Goal: Task Accomplishment & Management: Complete application form

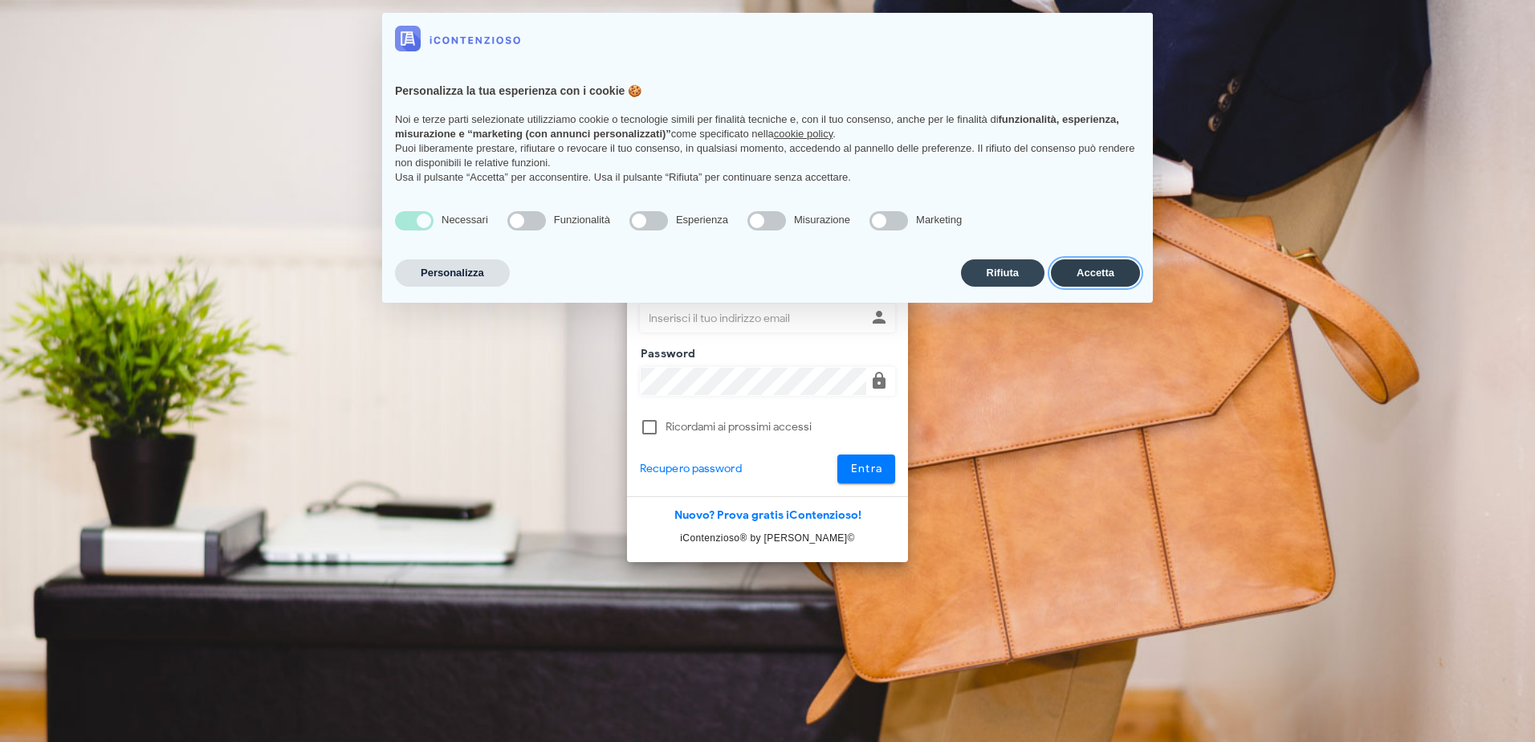
click at [1108, 265] on button "Accetta" at bounding box center [1095, 272] width 89 height 27
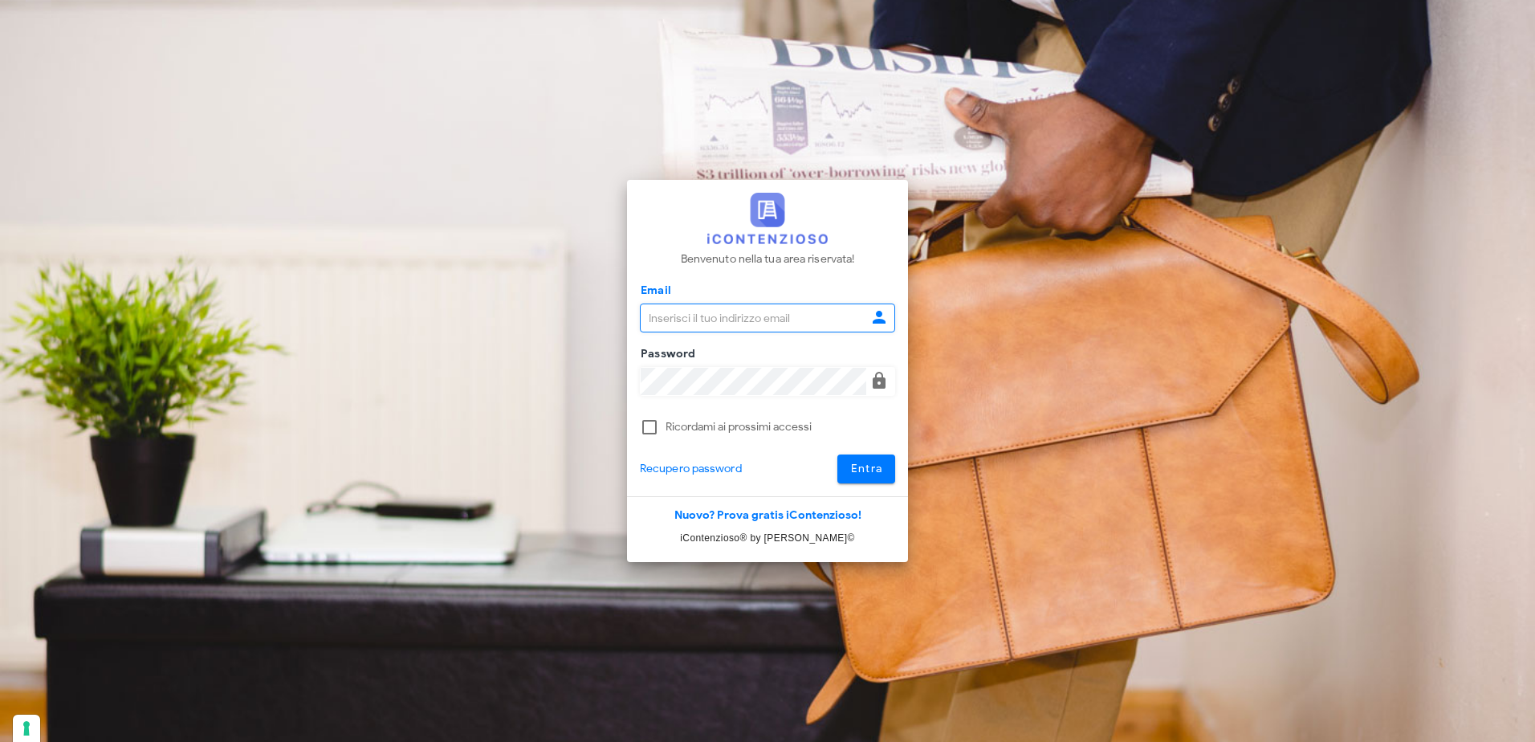
click at [725, 320] on input "Email" at bounding box center [754, 317] width 226 height 27
click at [659, 328] on input "Email" at bounding box center [754, 317] width 226 height 27
type input "pdidac@tiscali.it"
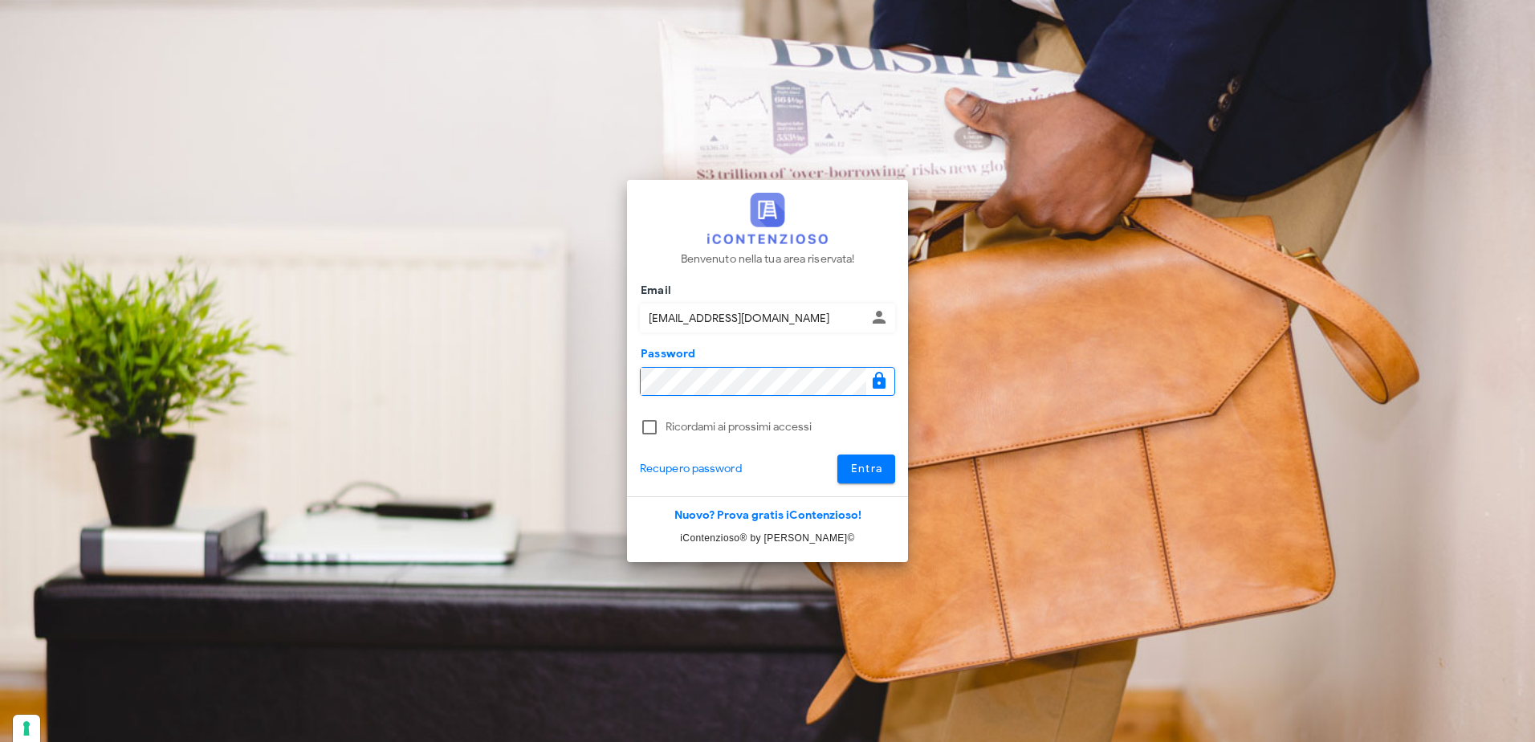
click at [838, 455] on button "Entra" at bounding box center [867, 469] width 59 height 29
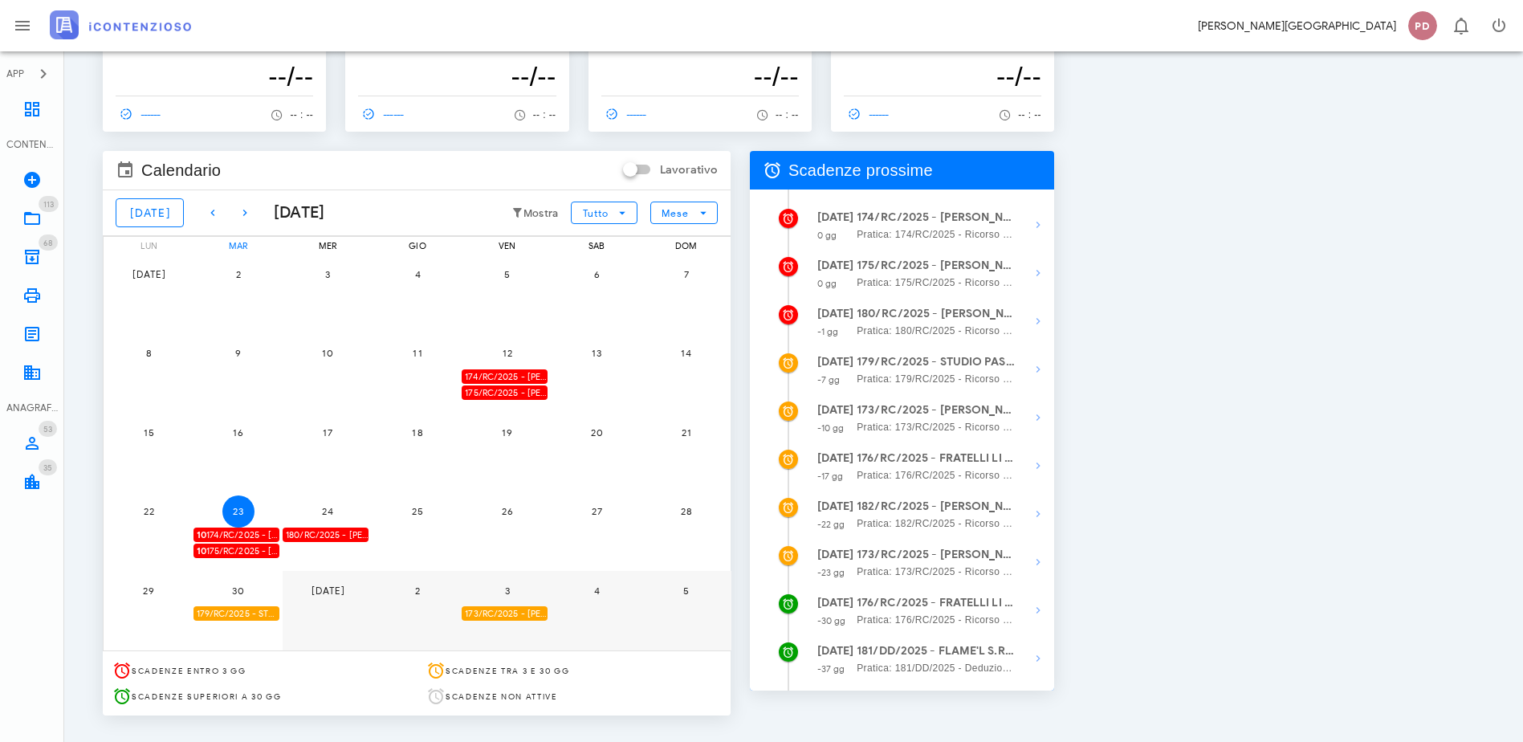
scroll to position [80, 0]
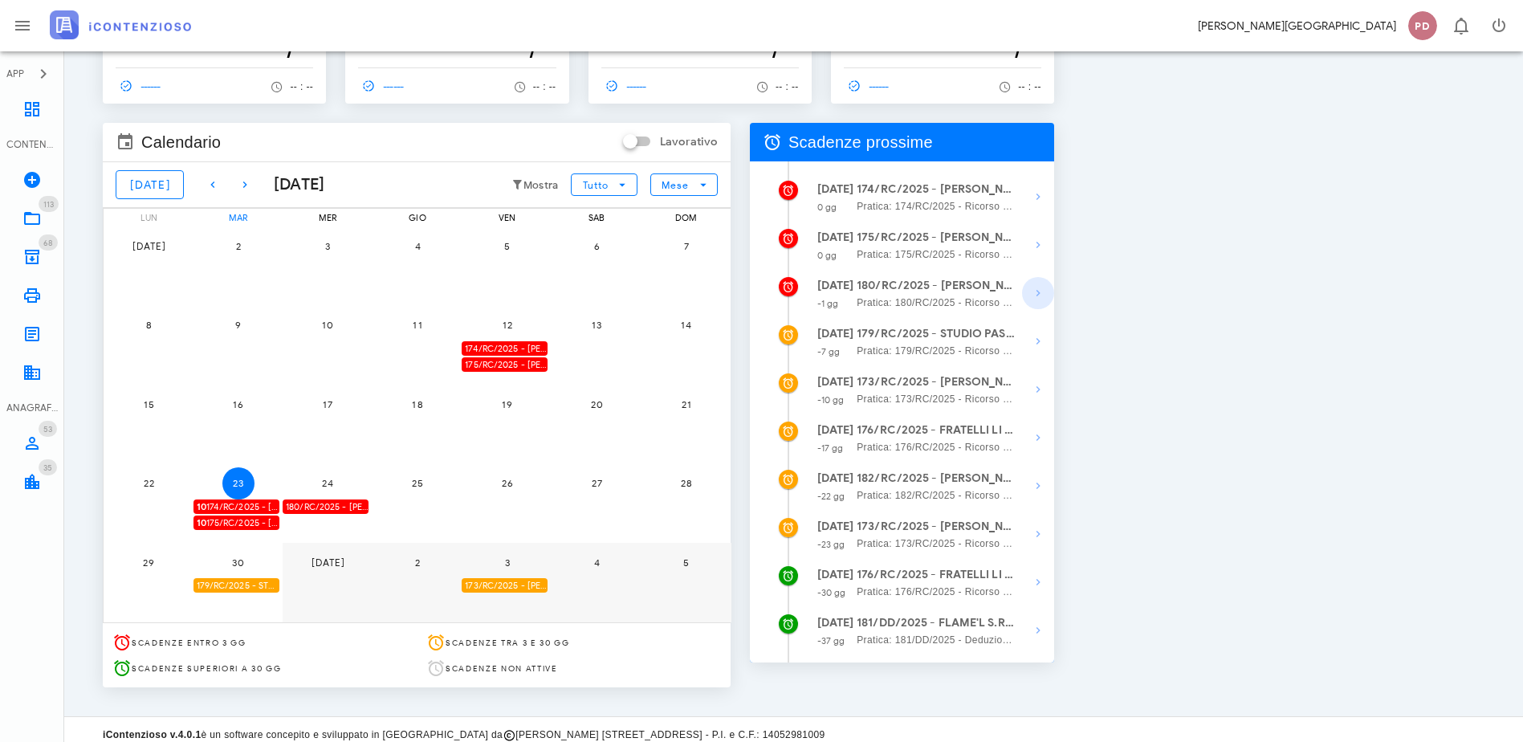
click at [1048, 293] on icon "button" at bounding box center [1038, 292] width 19 height 19
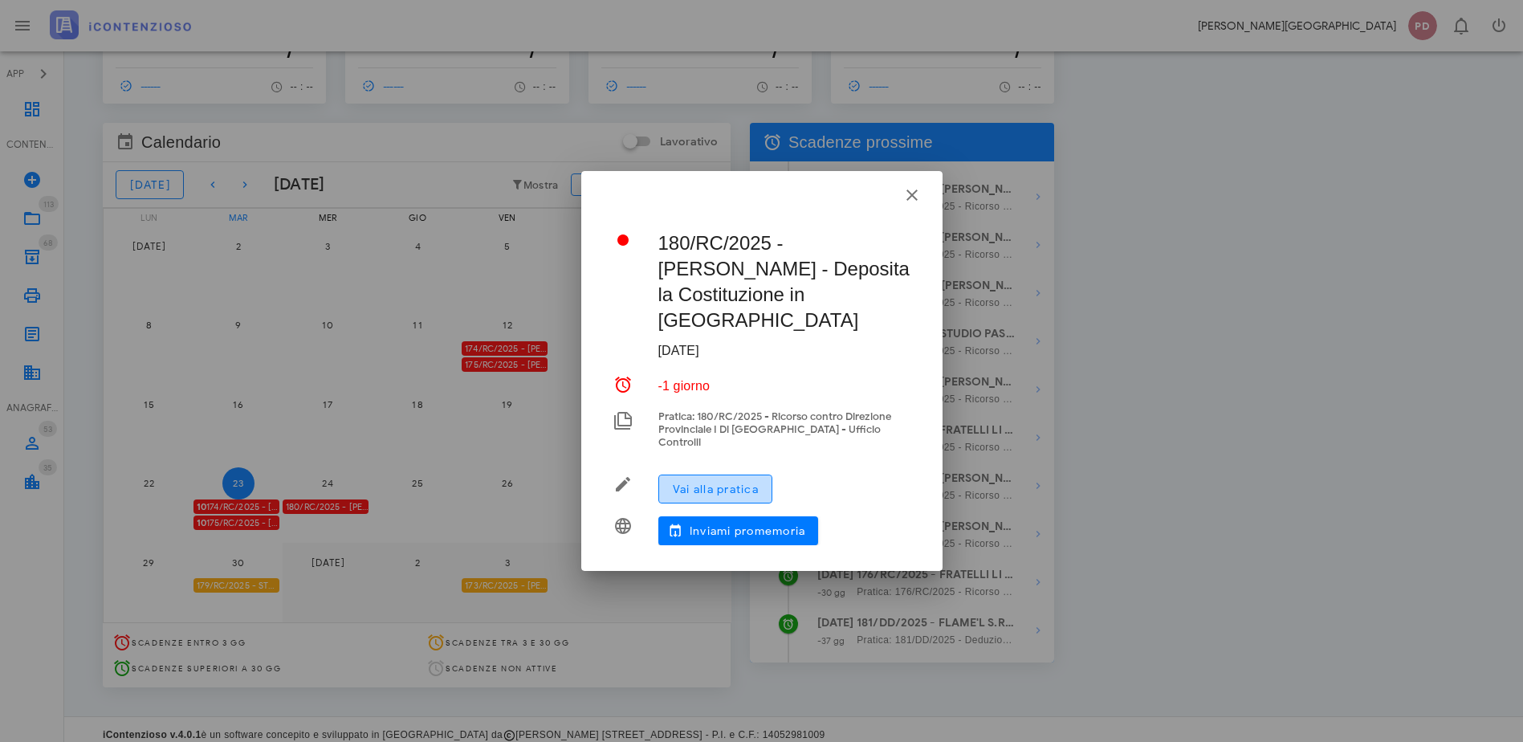
click at [724, 483] on span "Vai alla pratica" at bounding box center [715, 490] width 87 height 14
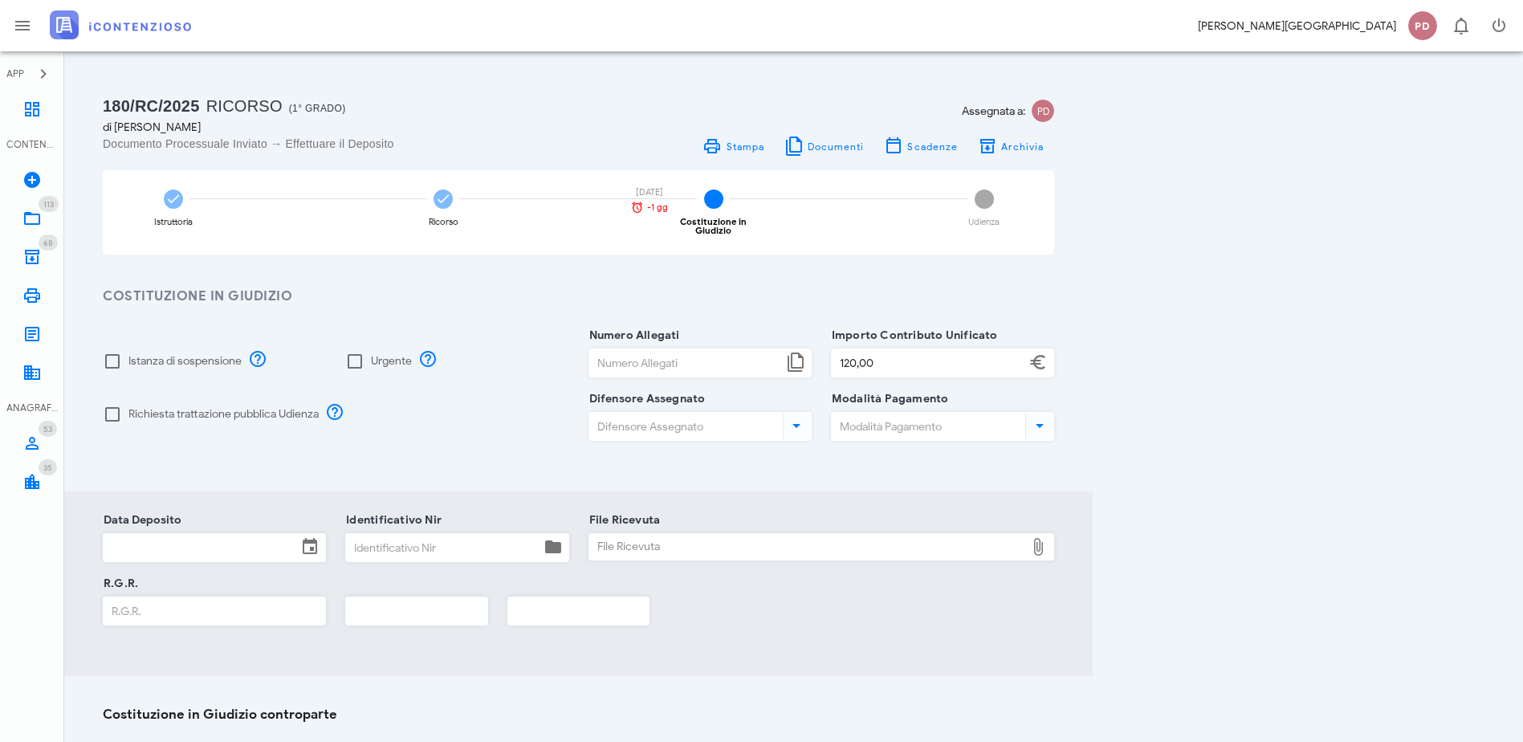
click at [179, 406] on label "Richiesta trattazione pubblica Udienza" at bounding box center [223, 414] width 190 height 16
checkbox input "true"
click at [783, 358] on input "Numero Allegati" at bounding box center [686, 362] width 194 height 27
type input "7"
click at [812, 412] on div "Difensore Assegnato" at bounding box center [700, 426] width 223 height 29
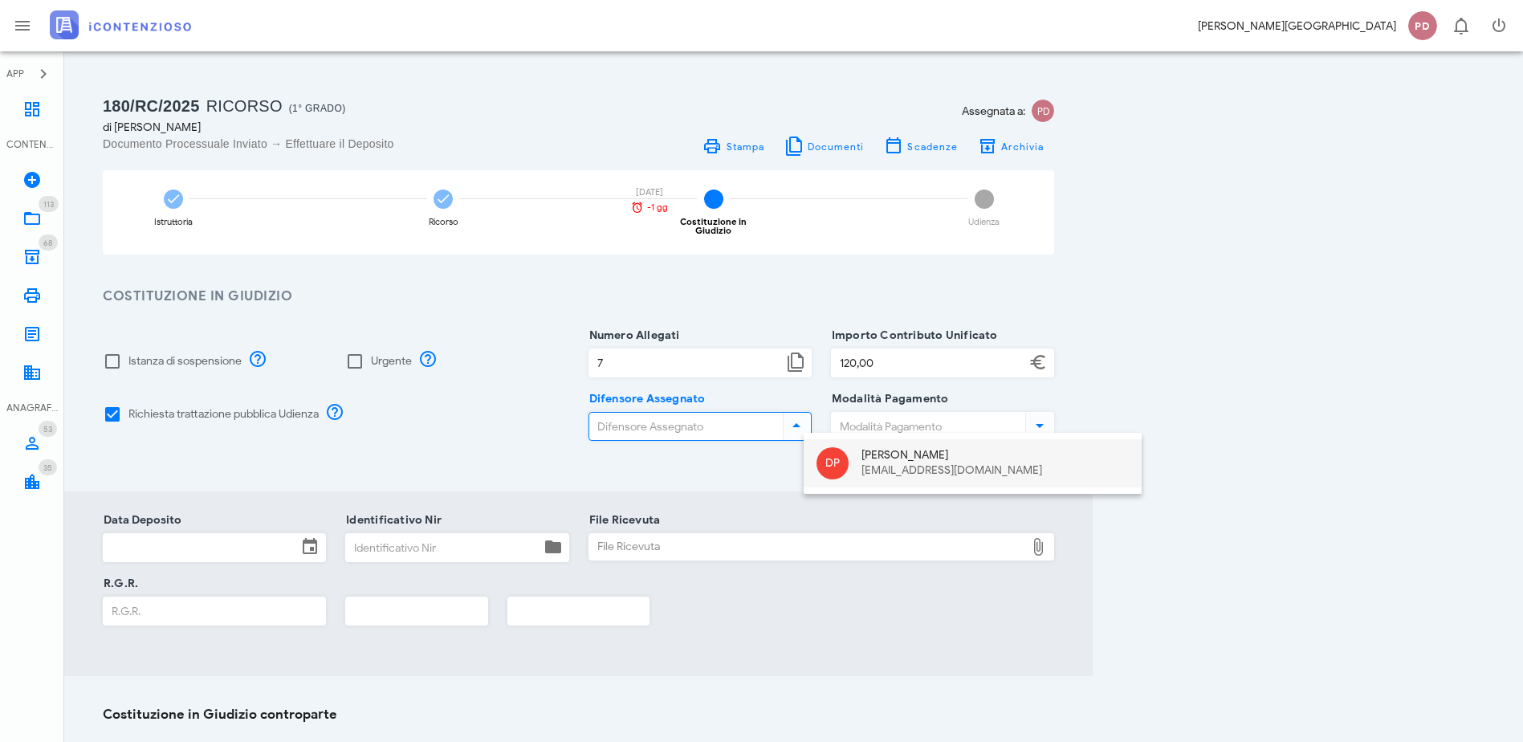
click at [875, 455] on div "Diego Pastori" at bounding box center [995, 456] width 267 height 14
type input "Diego Pastori"
click at [1022, 413] on input "Modalità Pagamento" at bounding box center [927, 426] width 190 height 27
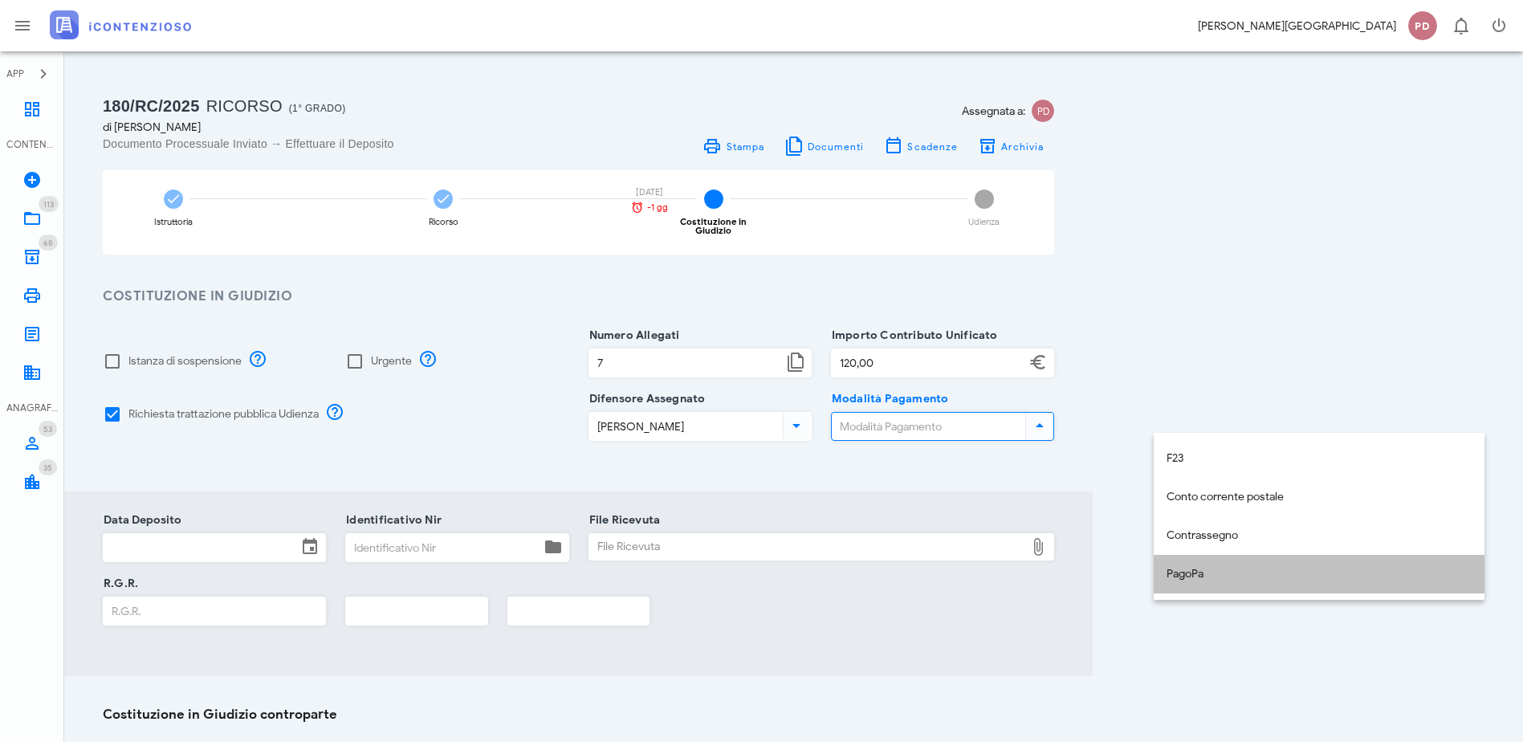
click at [1193, 573] on div "PagoPa" at bounding box center [1319, 575] width 305 height 14
type input "PagoPa"
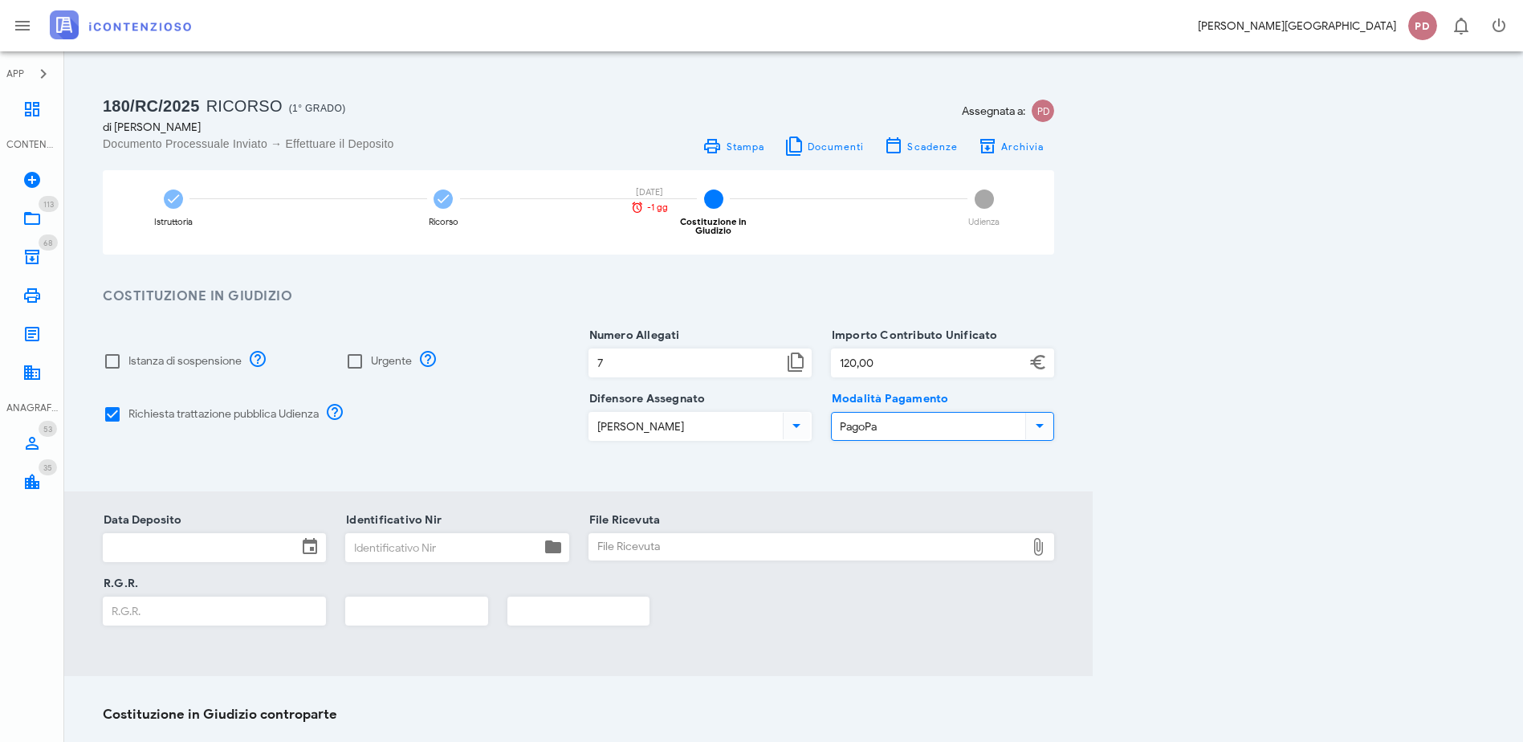
click at [206, 550] on input "Data Deposito" at bounding box center [201, 547] width 194 height 27
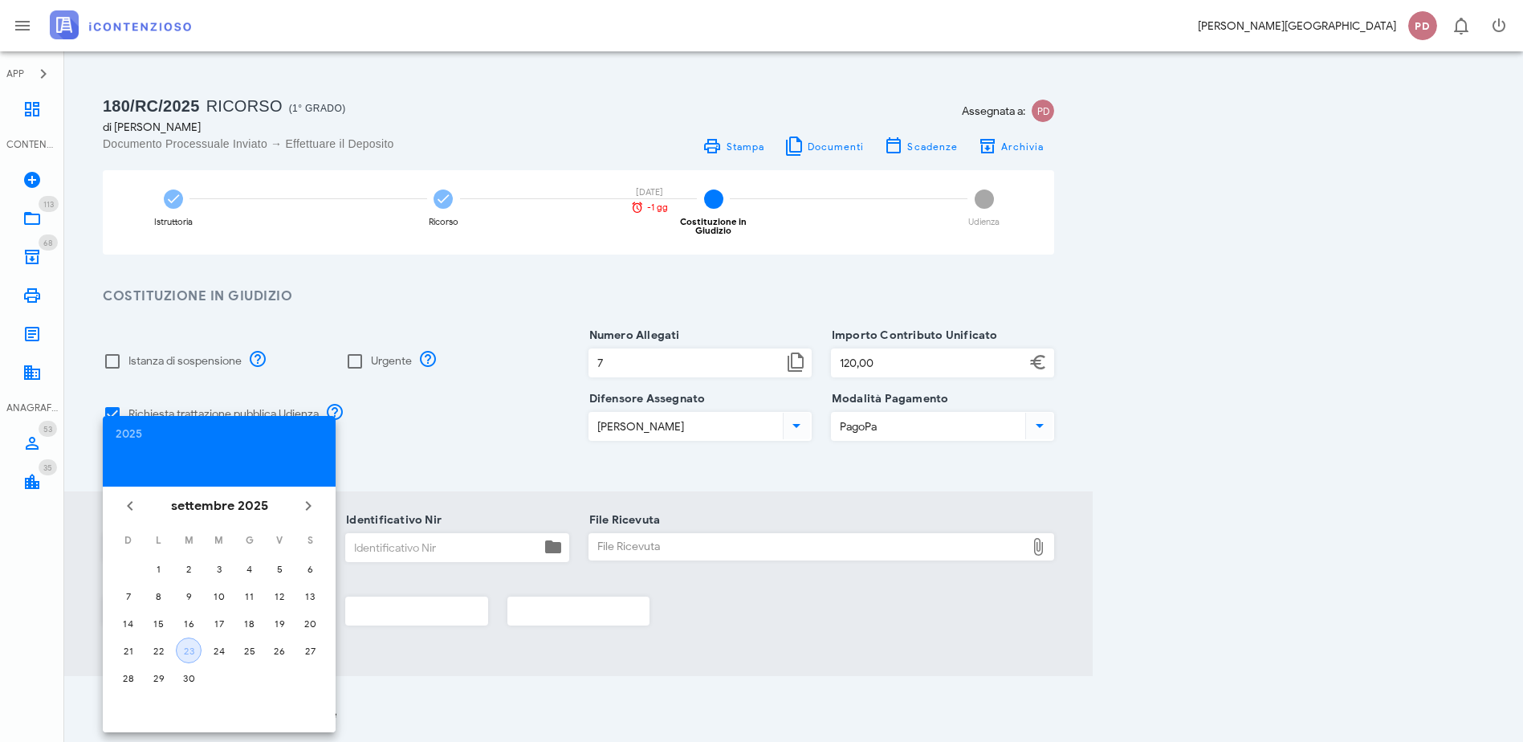
click at [190, 638] on button "23" at bounding box center [189, 651] width 26 height 26
type input "23/09/2025"
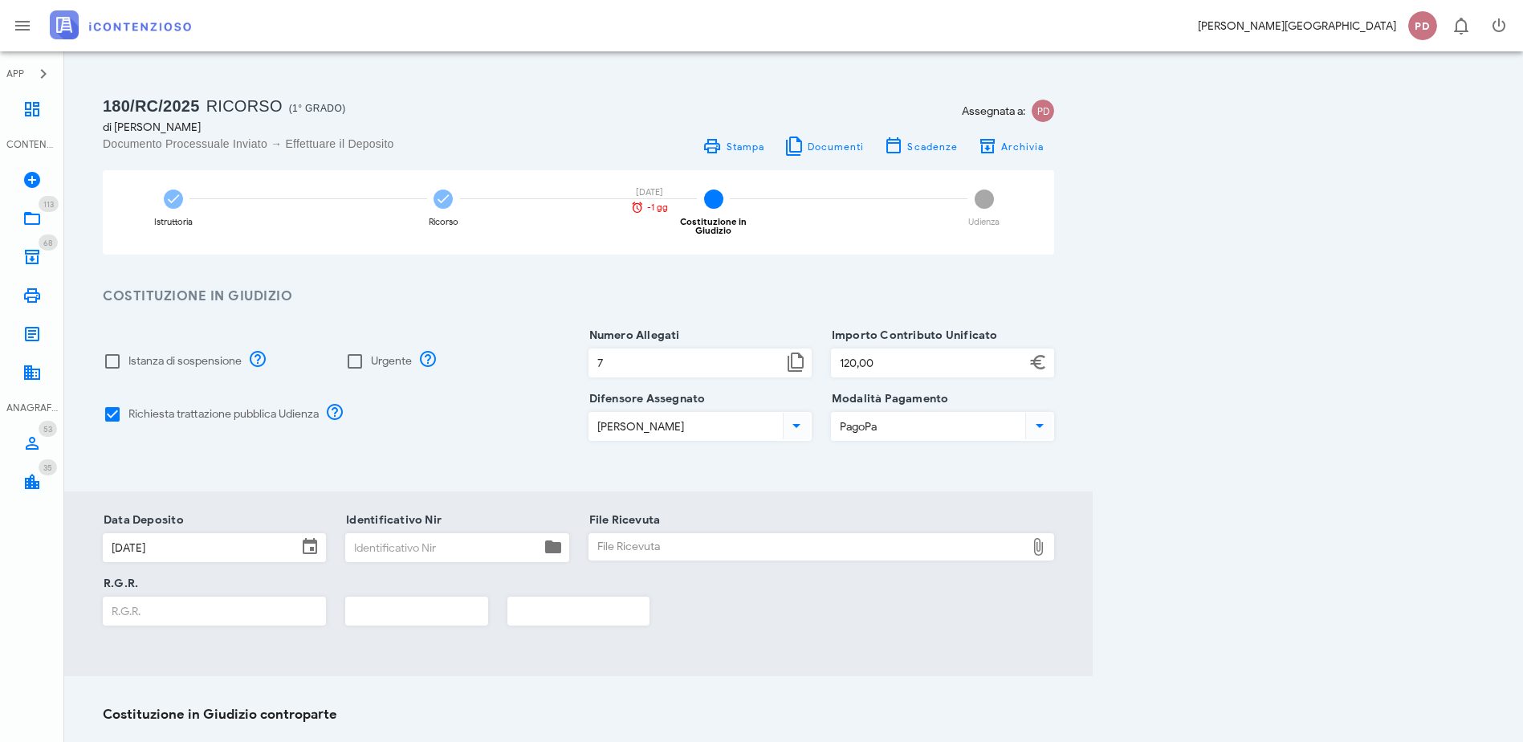
click at [569, 520] on div "Identificativo Nir" at bounding box center [456, 551] width 223 height 63
click at [540, 536] on input "Identificativo Nir" at bounding box center [443, 547] width 194 height 27
click at [828, 534] on div "File Ricevuta" at bounding box center [807, 547] width 437 height 26
type input "C:\fakepath\Ricevuta_NIR_T-1383113-2025.pdf"
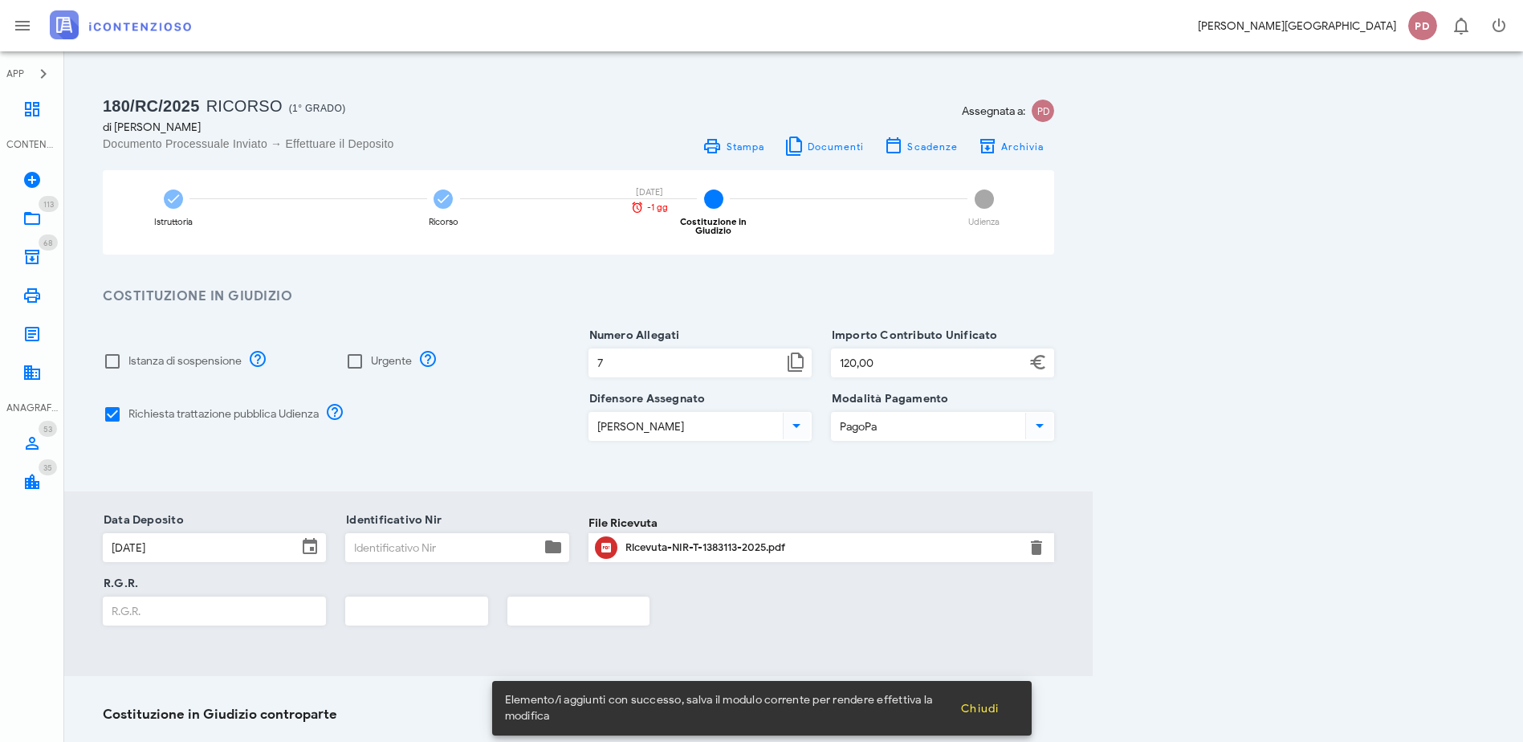
click at [520, 523] on div "Identificativo Nir" at bounding box center [456, 551] width 223 height 63
click at [515, 543] on input "Identificativo Nir" at bounding box center [443, 547] width 194 height 27
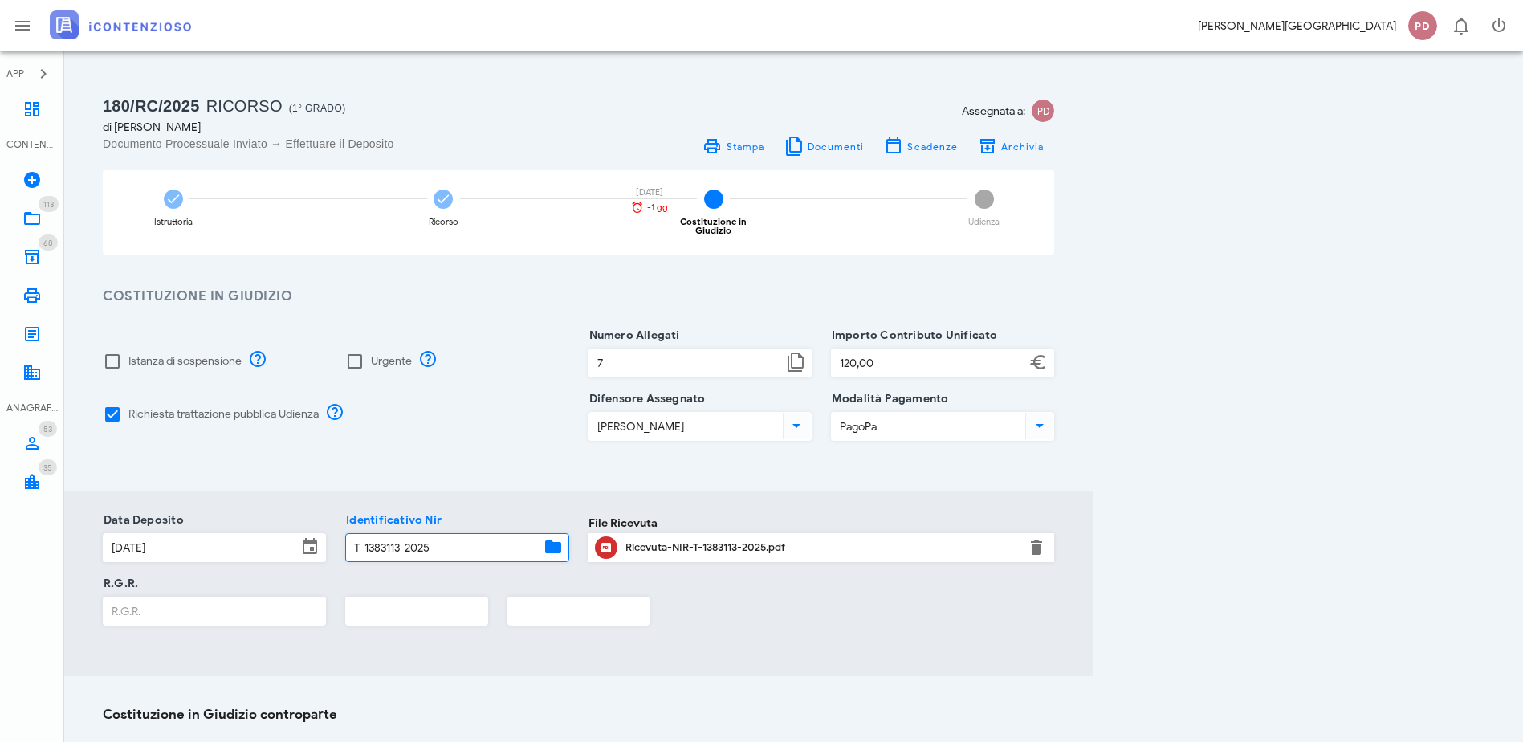
type input "T-1383113-2025"
click at [194, 599] on input "R.G.R." at bounding box center [215, 610] width 222 height 27
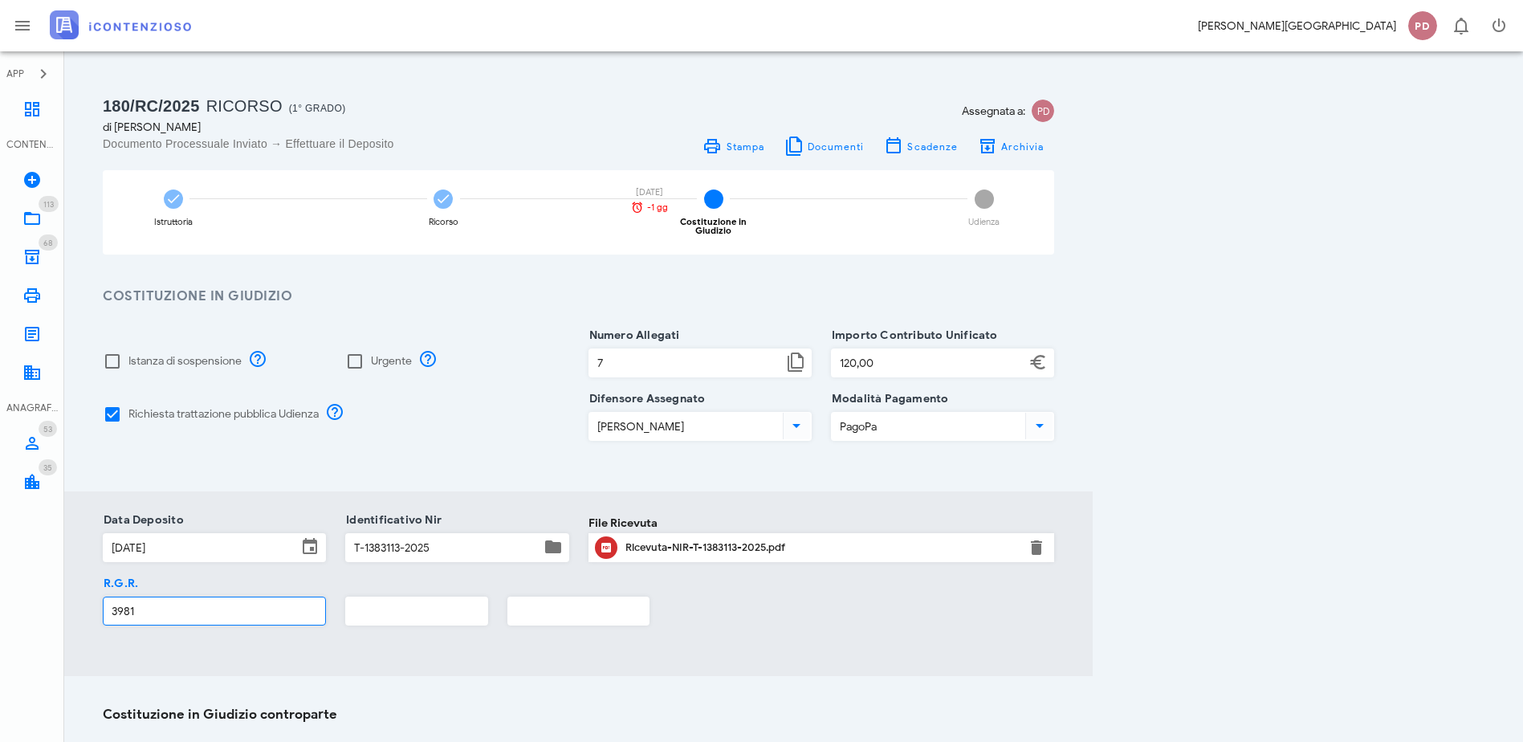
type input "3981"
click at [484, 597] on input "text" at bounding box center [416, 610] width 141 height 27
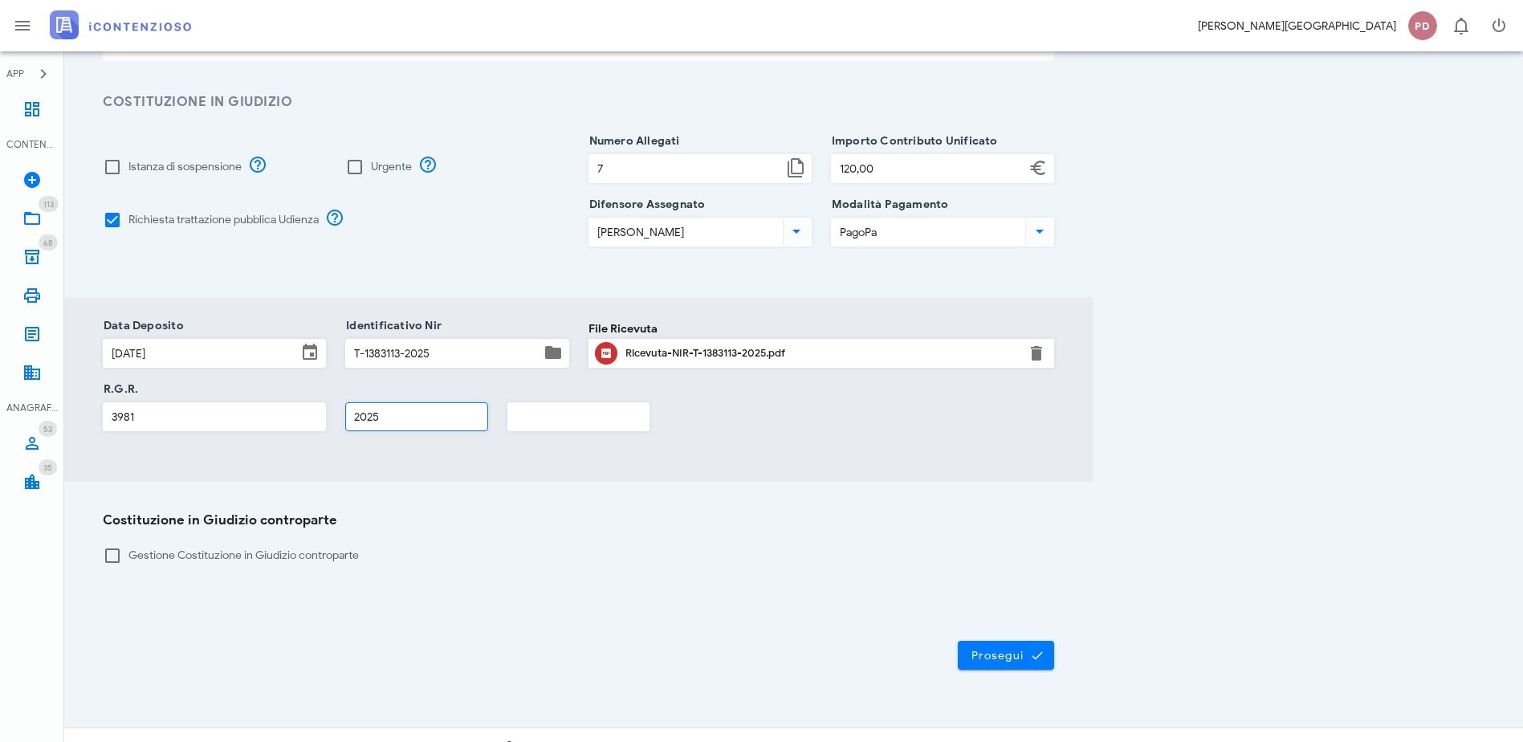
scroll to position [207, 0]
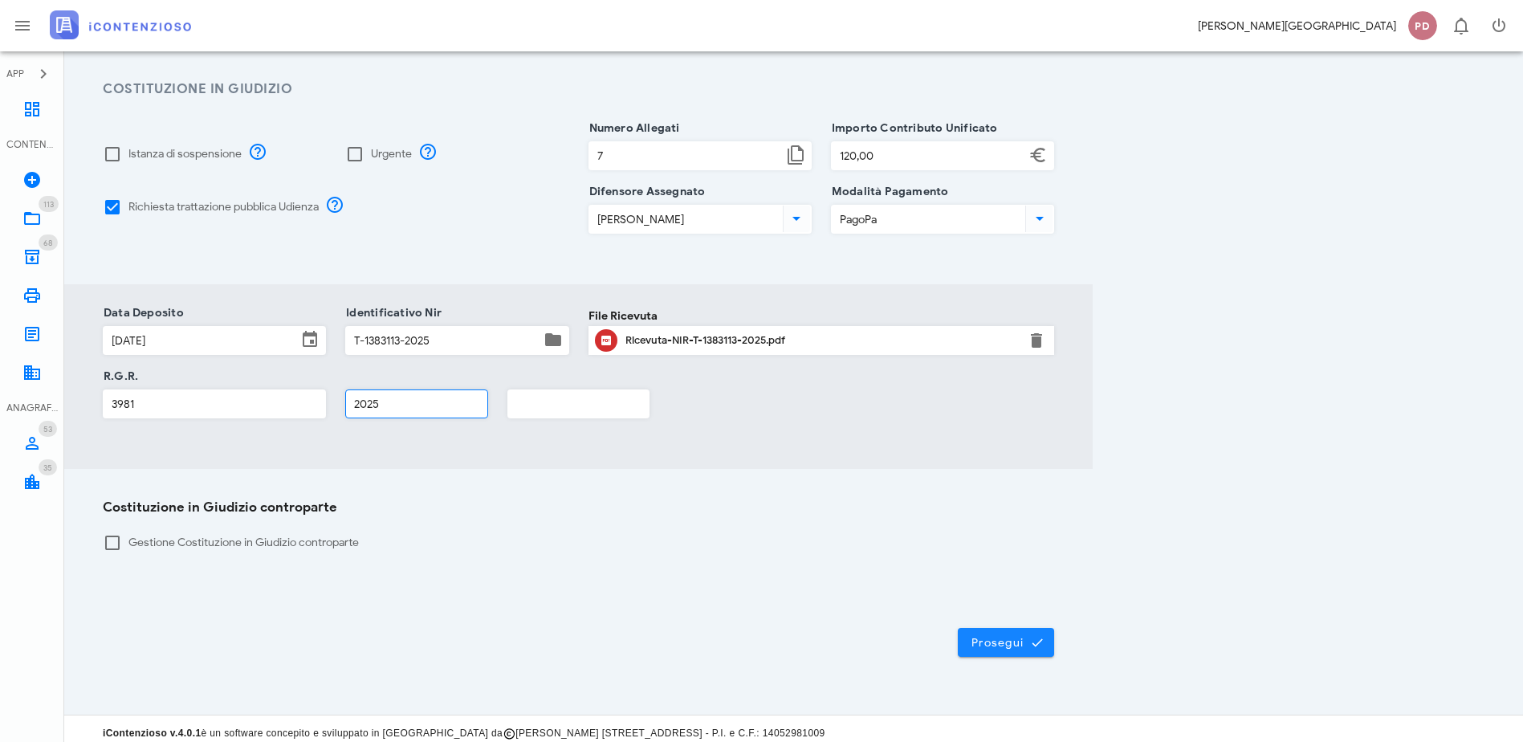
type input "2025"
click at [1042, 636] on span "Prosegui" at bounding box center [1006, 642] width 71 height 14
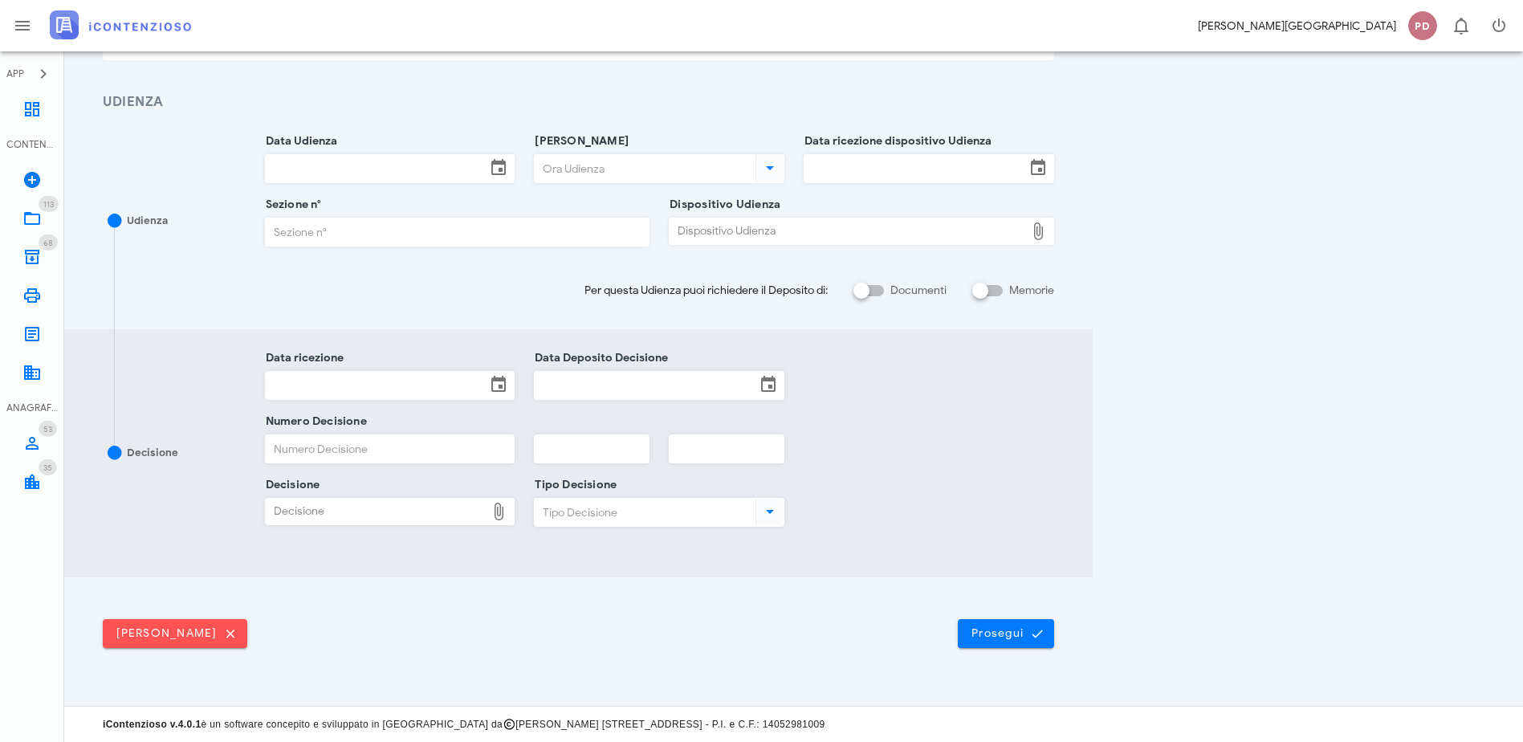
scroll to position [0, 0]
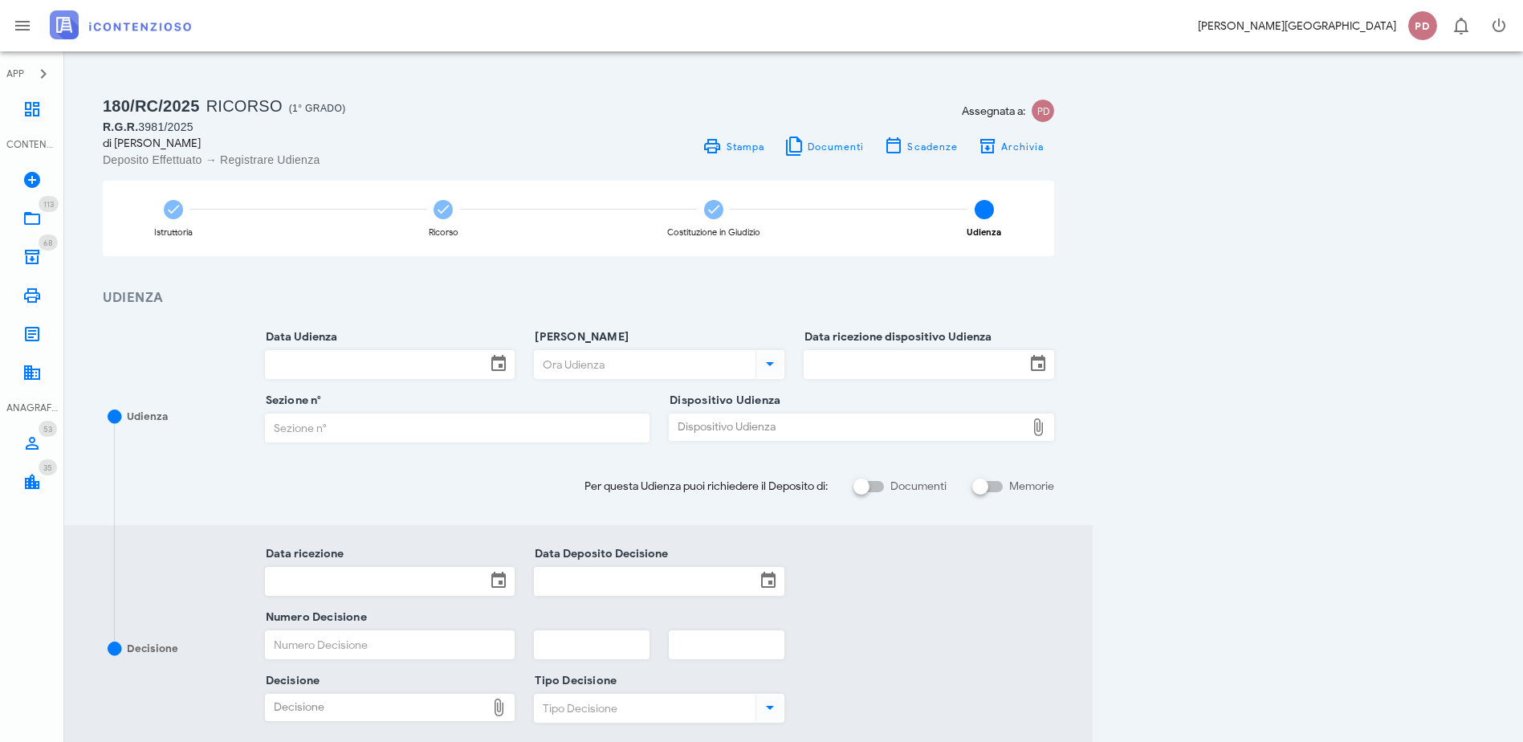
click at [141, 34] on img at bounding box center [120, 24] width 141 height 29
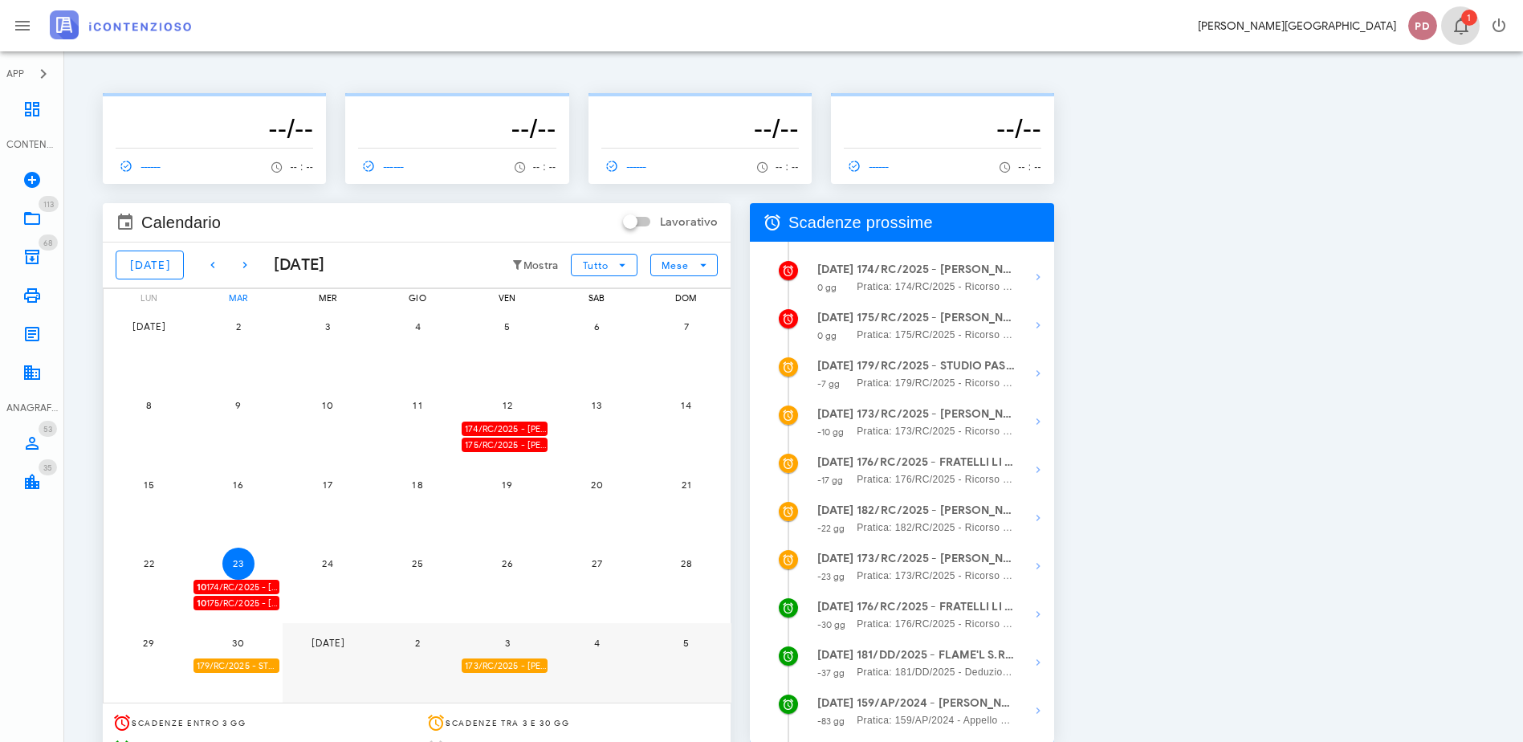
click at [1465, 12] on span "1" at bounding box center [1470, 18] width 16 height 16
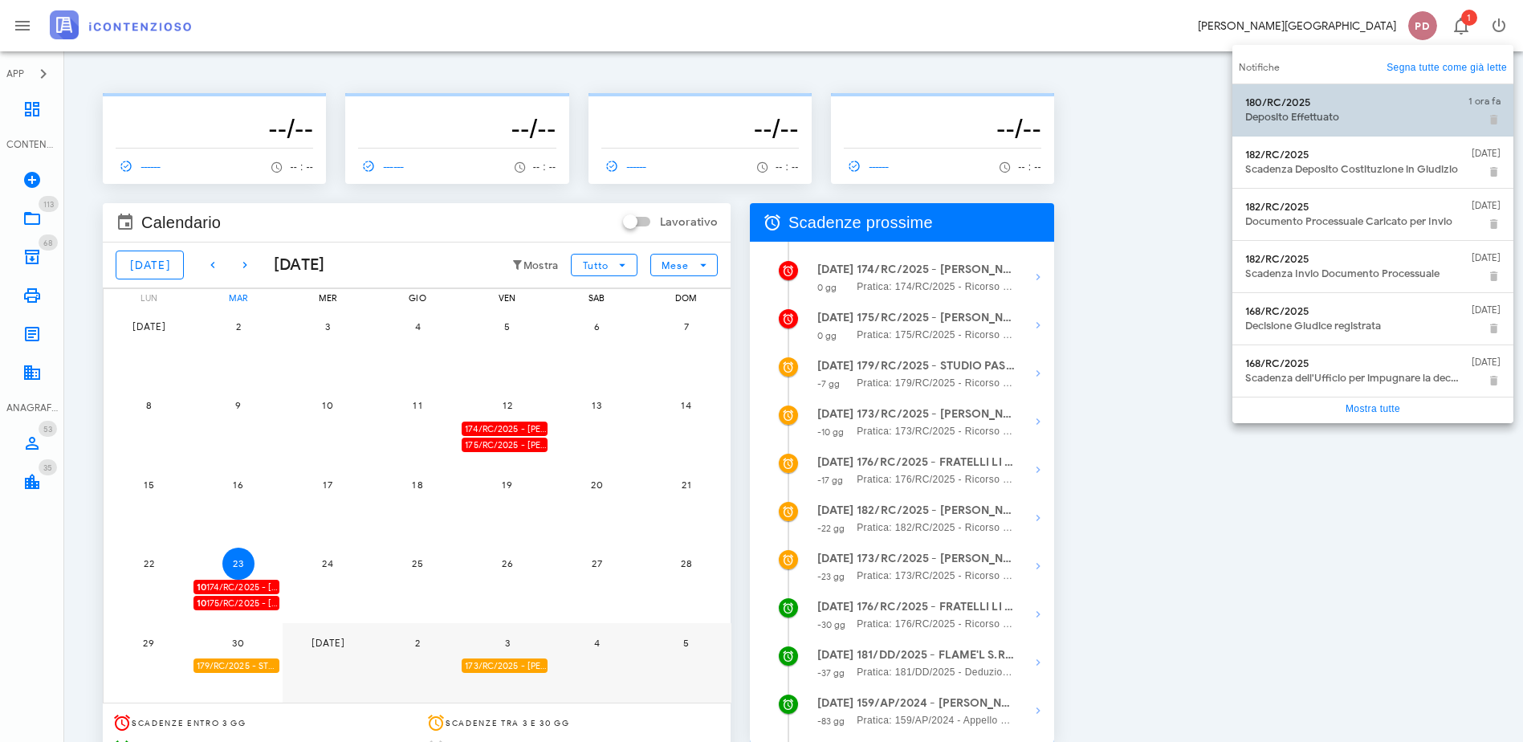
click at [1366, 91] on div "180/RC/2025 Deposito Effettuato" at bounding box center [1351, 110] width 210 height 40
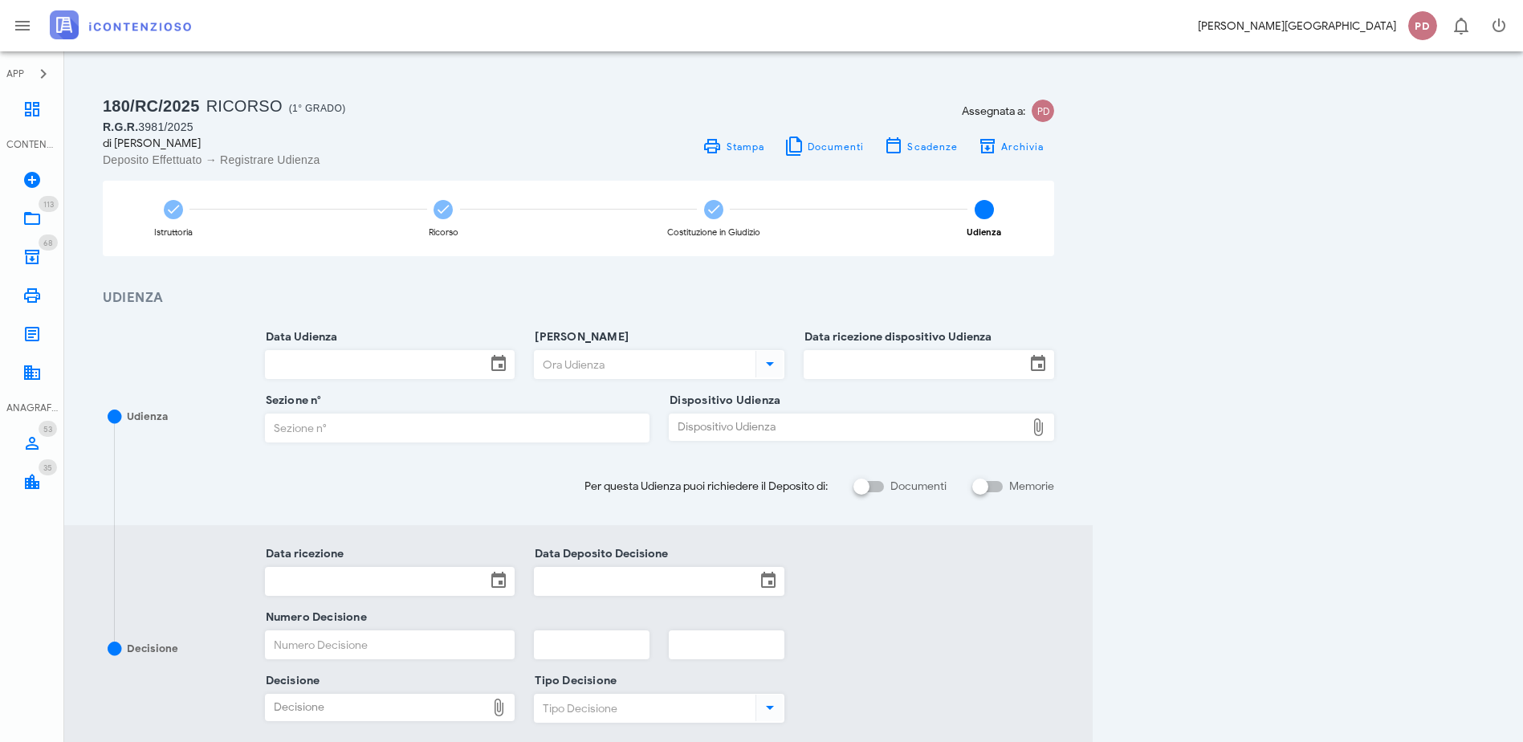
click at [180, 11] on img at bounding box center [120, 24] width 141 height 29
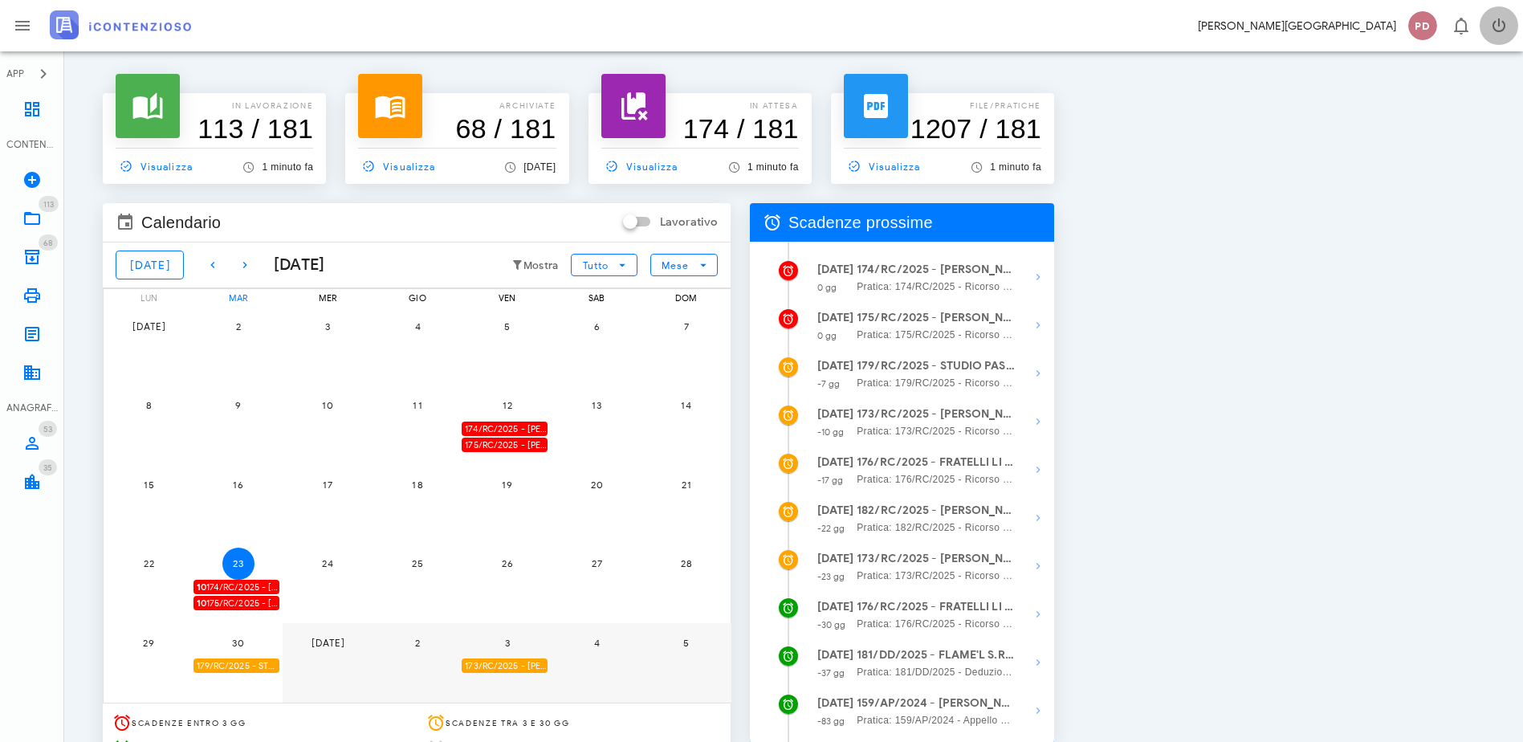
click at [1494, 21] on icon "button" at bounding box center [1499, 25] width 19 height 19
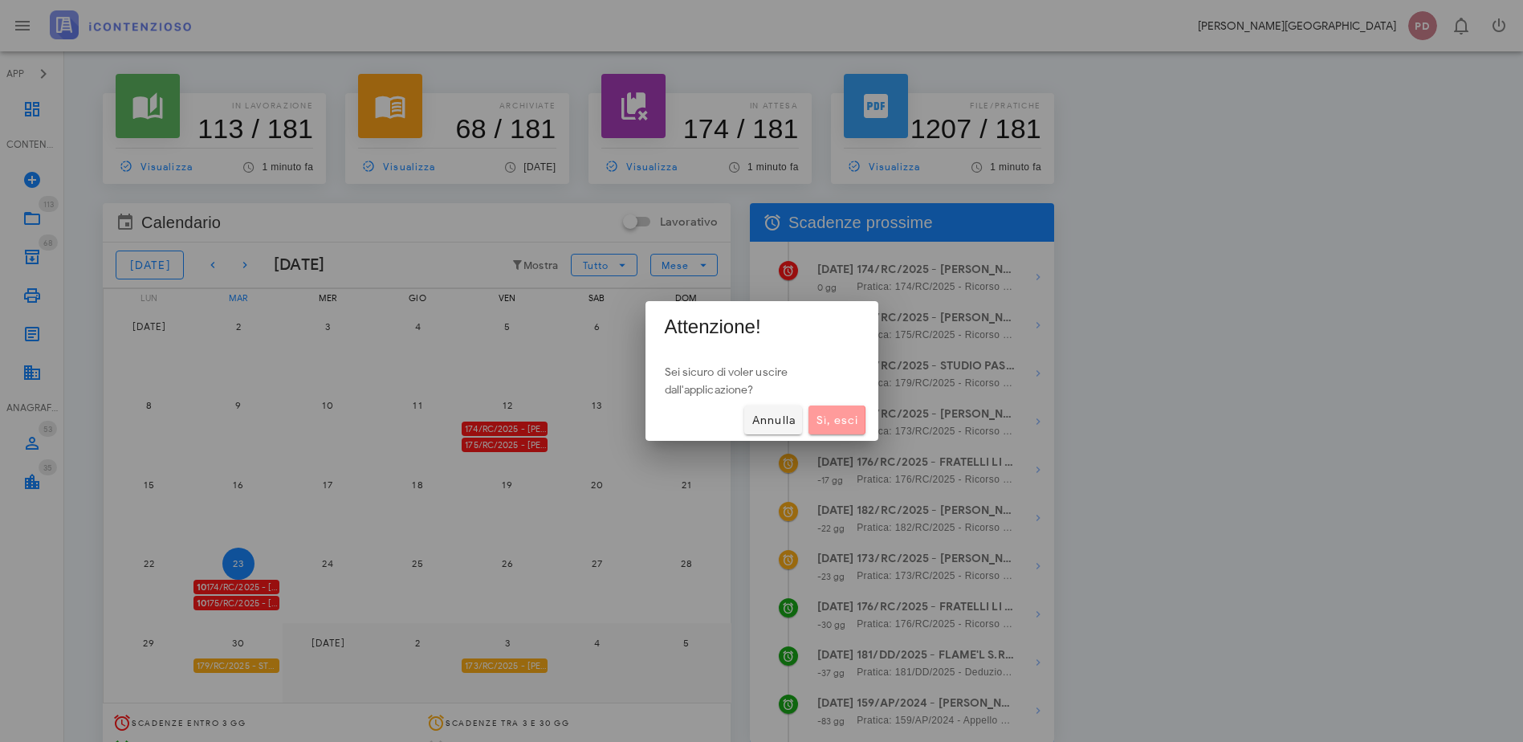
click at [835, 414] on span "Sì, esci" at bounding box center [836, 421] width 43 height 14
